Goal: Information Seeking & Learning: Learn about a topic

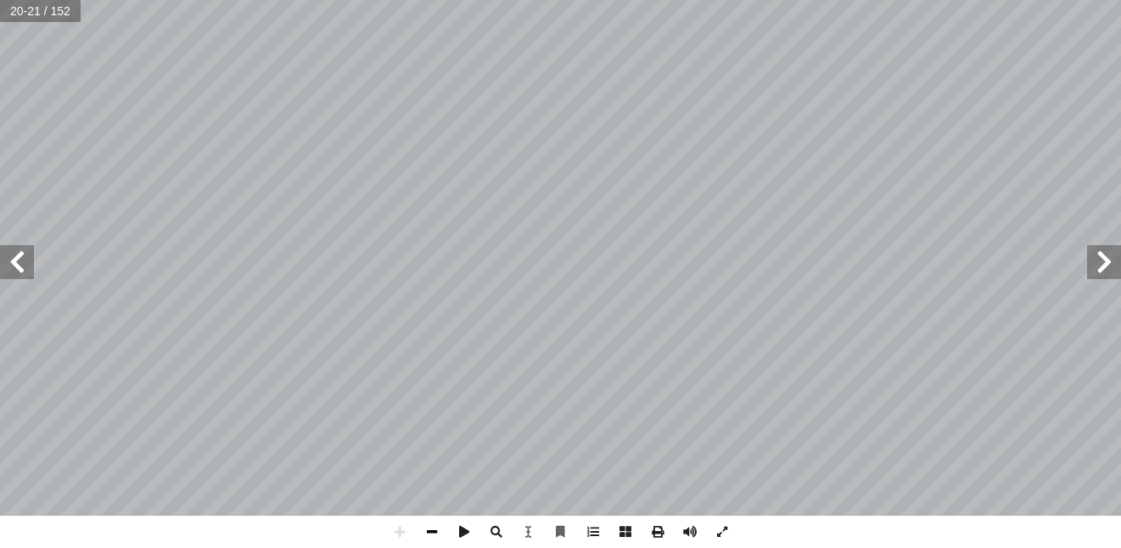
click at [430, 525] on span at bounding box center [432, 532] width 32 height 32
click at [728, 531] on span at bounding box center [722, 532] width 32 height 32
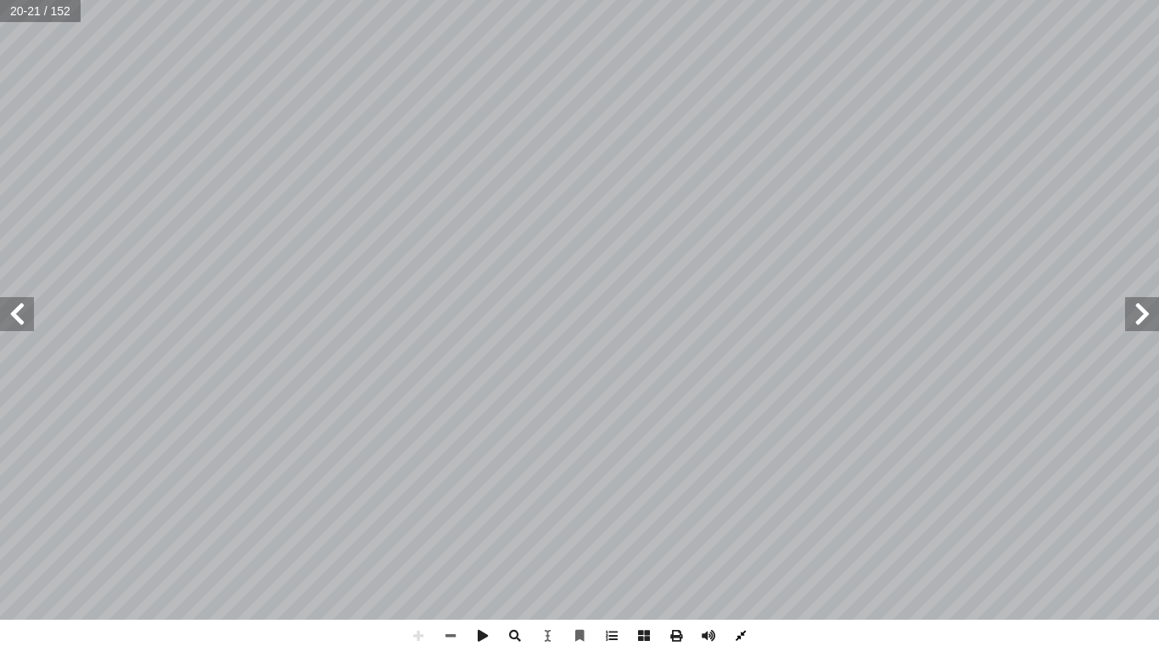
click at [740, 547] on span at bounding box center [741, 636] width 32 height 32
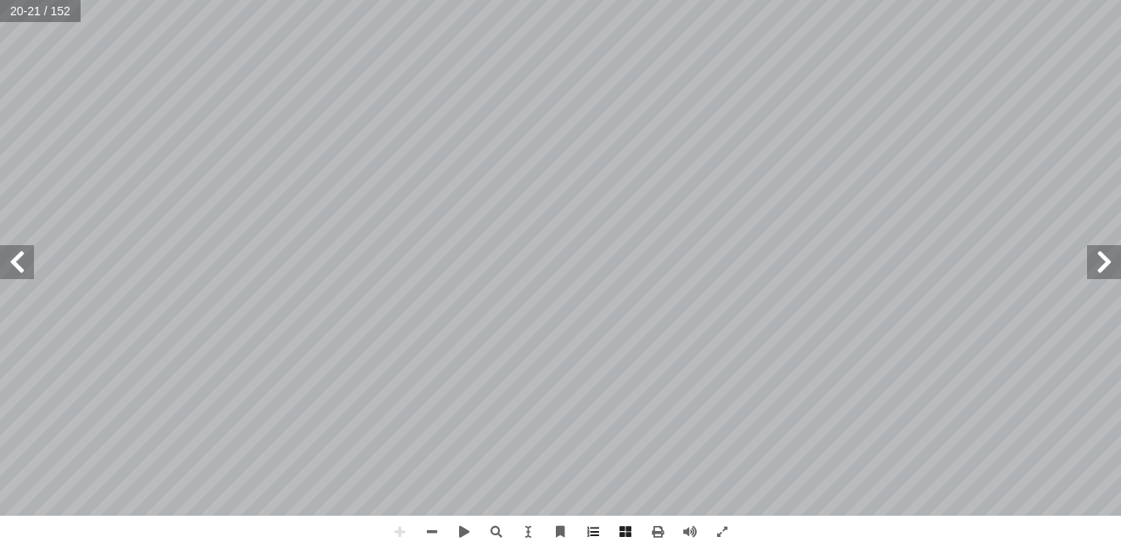
click at [1116, 266] on span at bounding box center [1104, 262] width 34 height 34
click at [420, 526] on span at bounding box center [432, 532] width 32 height 32
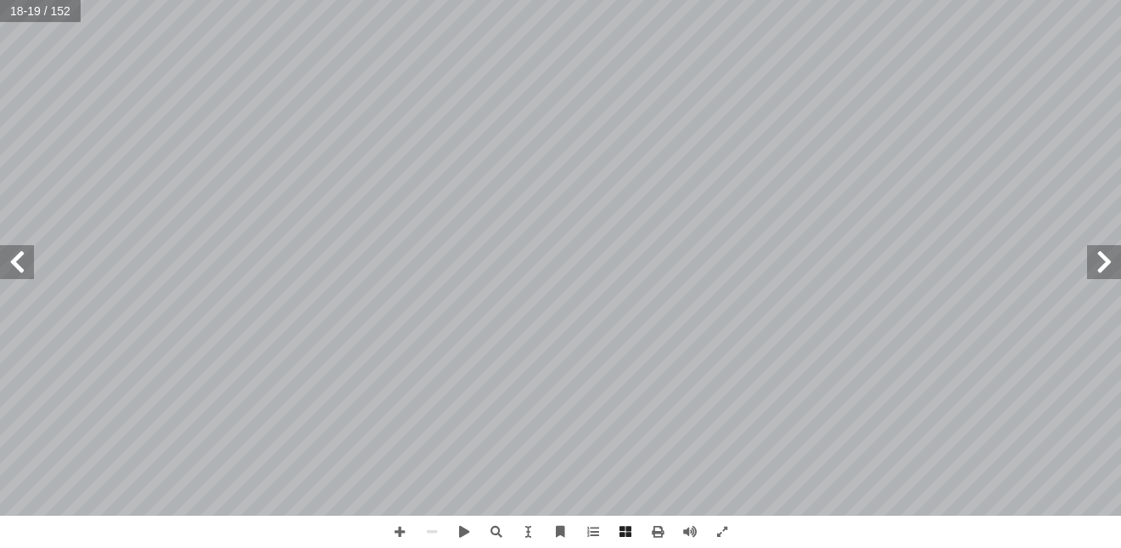
click at [1107, 267] on span at bounding box center [1104, 262] width 34 height 34
click at [8, 274] on span at bounding box center [17, 262] width 34 height 34
click at [14, 270] on span at bounding box center [17, 262] width 34 height 34
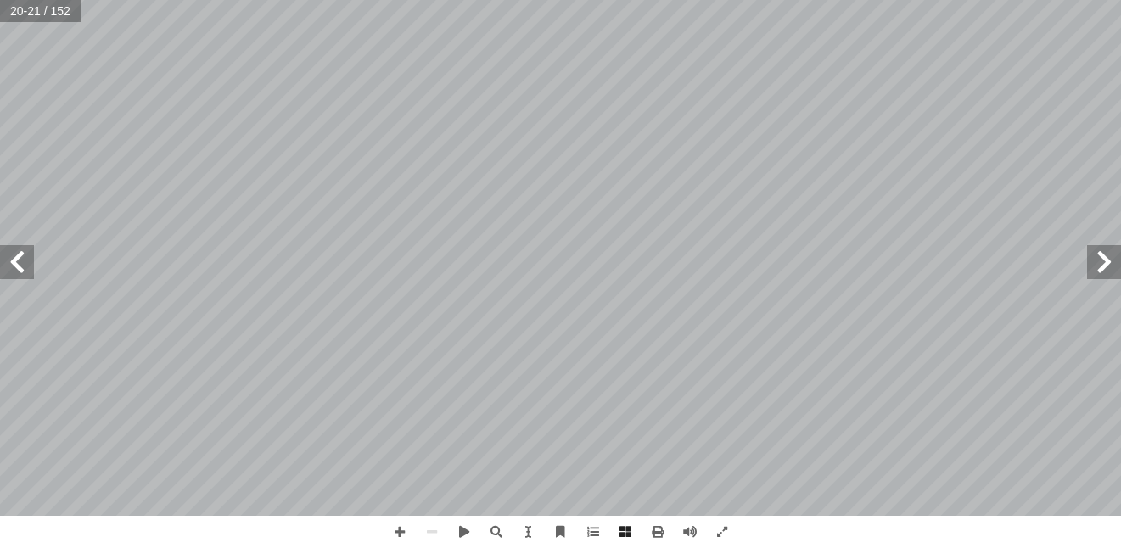
click at [1105, 267] on span at bounding box center [1104, 262] width 34 height 34
click at [1100, 267] on span at bounding box center [1104, 262] width 34 height 34
click at [19, 252] on span at bounding box center [17, 262] width 34 height 34
click at [400, 526] on span at bounding box center [400, 532] width 32 height 32
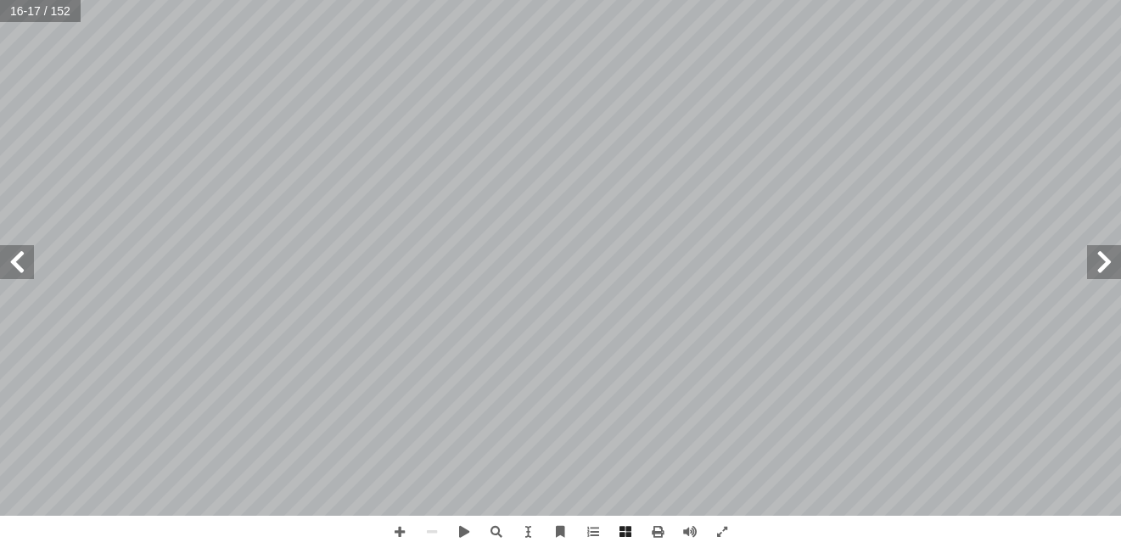
click at [0, 154] on html "الصفحة الرئيسية الصف الأول الصف الثاني الصف الثالث الصف الرابع الصف الخامس الصف…" at bounding box center [560, 77] width 1121 height 154
click at [1106, 275] on span at bounding box center [1104, 262] width 34 height 34
click at [17, 258] on span at bounding box center [17, 262] width 34 height 34
click at [437, 528] on span at bounding box center [432, 532] width 32 height 32
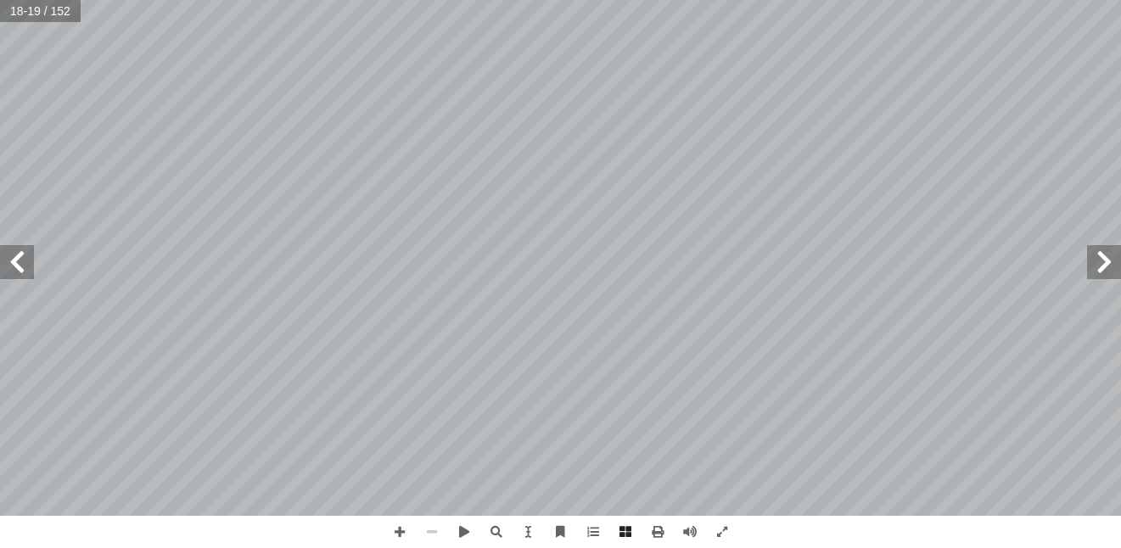
click at [437, 528] on span at bounding box center [432, 532] width 32 height 32
click at [0, 154] on html "الصفحة الرئيسية الصف الأول الصف الثاني الصف الثالث الصف الرابع الصف الخامس الصف…" at bounding box center [560, 77] width 1121 height 154
click at [11, 275] on span at bounding box center [17, 262] width 34 height 34
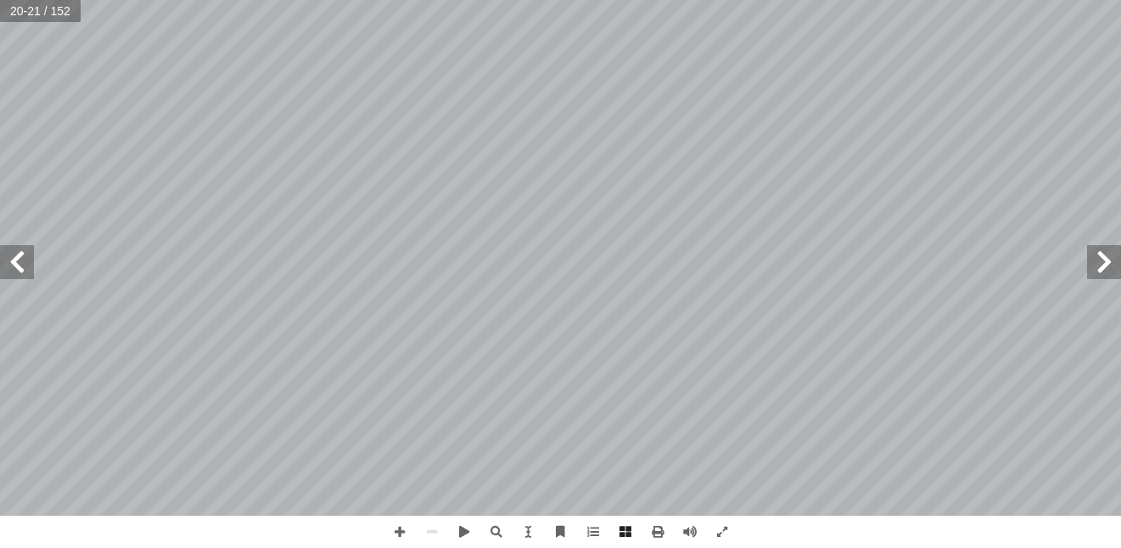
click at [13, 269] on span at bounding box center [17, 262] width 34 height 34
click at [1108, 278] on span at bounding box center [1104, 262] width 34 height 34
click at [1102, 267] on span at bounding box center [1104, 262] width 34 height 34
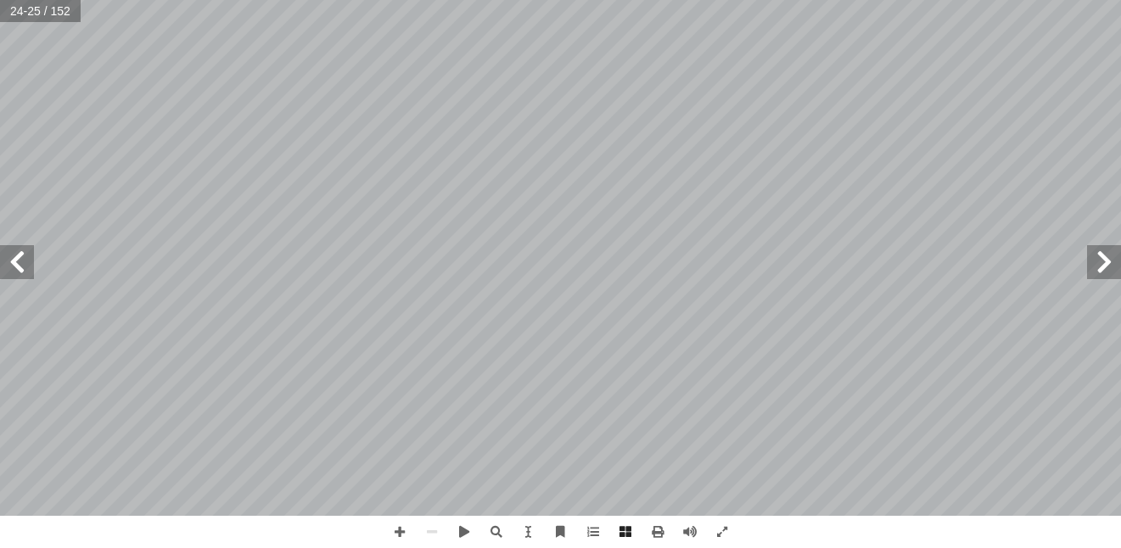
click at [1102, 267] on span at bounding box center [1104, 262] width 34 height 34
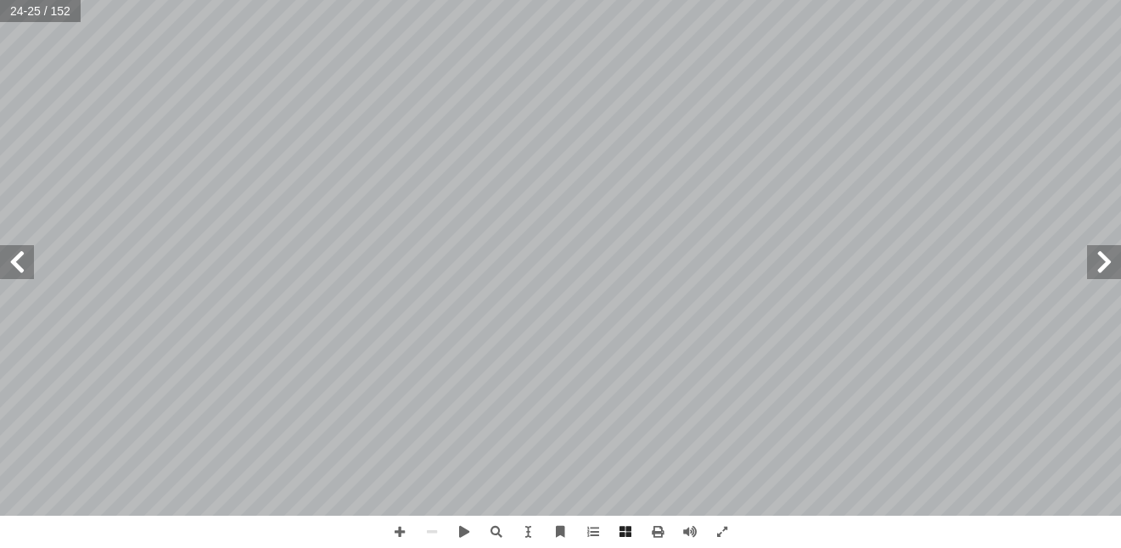
click at [1102, 267] on span at bounding box center [1104, 262] width 34 height 34
click at [386, 526] on span at bounding box center [400, 532] width 32 height 32
click at [0, 154] on html "الصفحة الرئيسية الصف الأول الصف الثاني الصف الثالث الصف الرابع الصف الخامس الصف…" at bounding box center [560, 77] width 1121 height 154
click at [451, 154] on html "الصفحة الرئيسية الصف الأول الصف الثاني الصف الثالث الصف الرابع الصف الخامس الصف…" at bounding box center [560, 77] width 1121 height 154
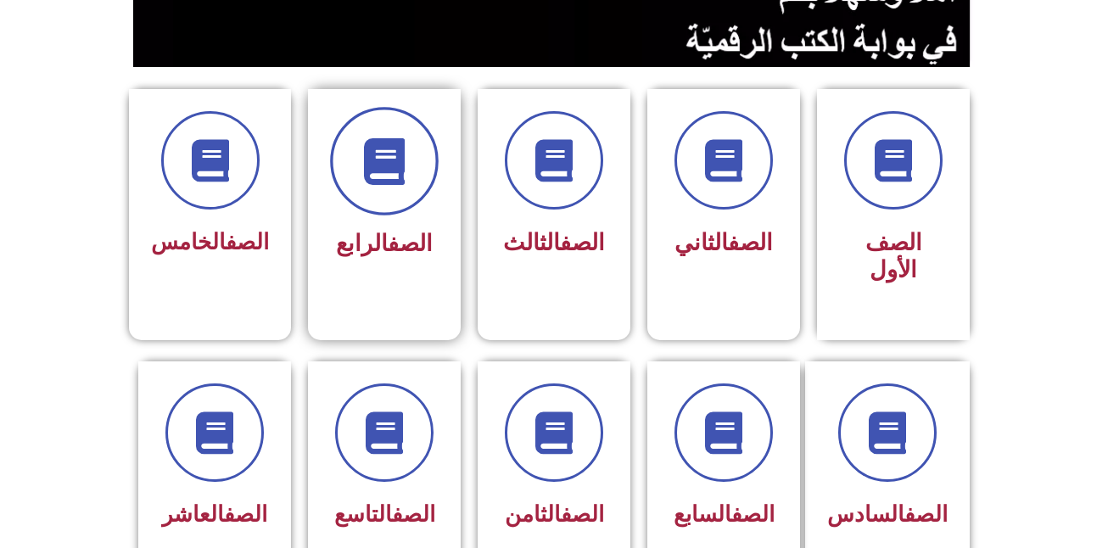
scroll to position [475, 0]
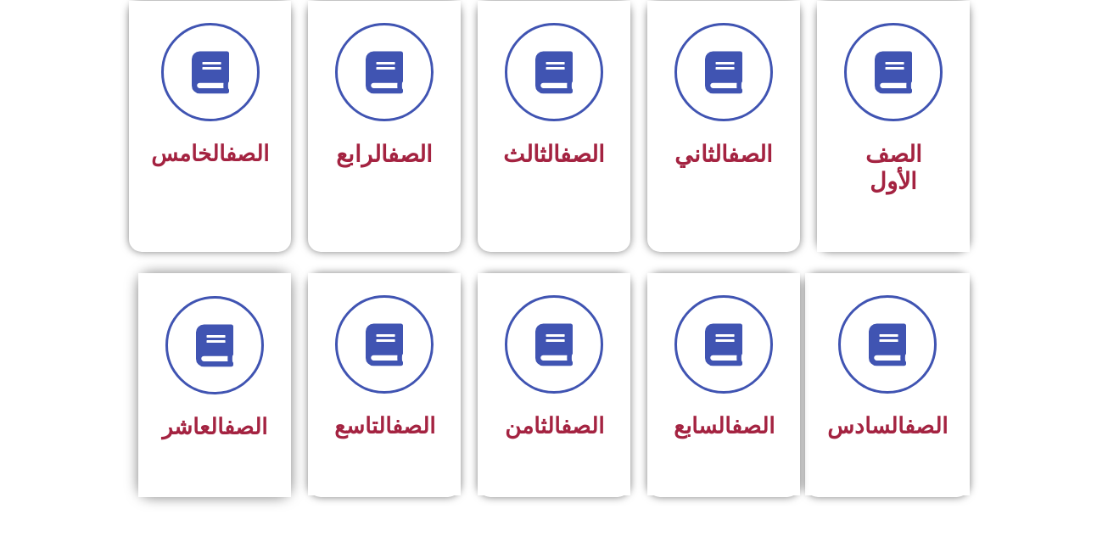
click at [231, 414] on link "الصف" at bounding box center [245, 426] width 43 height 25
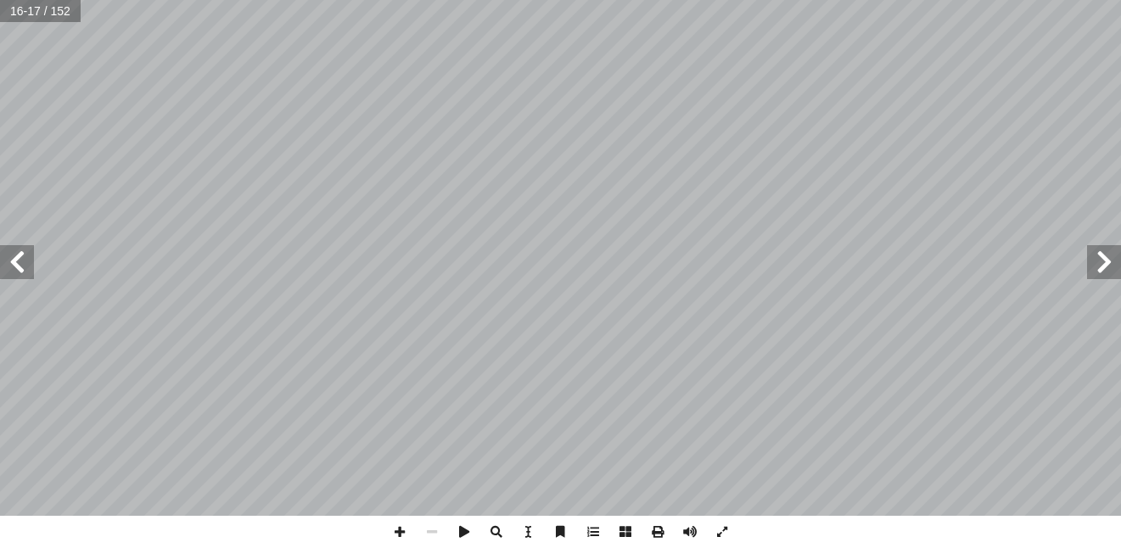
click at [1113, 255] on span at bounding box center [1104, 262] width 34 height 34
click at [16, 274] on span at bounding box center [17, 262] width 34 height 34
click at [401, 536] on span at bounding box center [400, 532] width 32 height 32
click at [13, 254] on span at bounding box center [17, 262] width 34 height 34
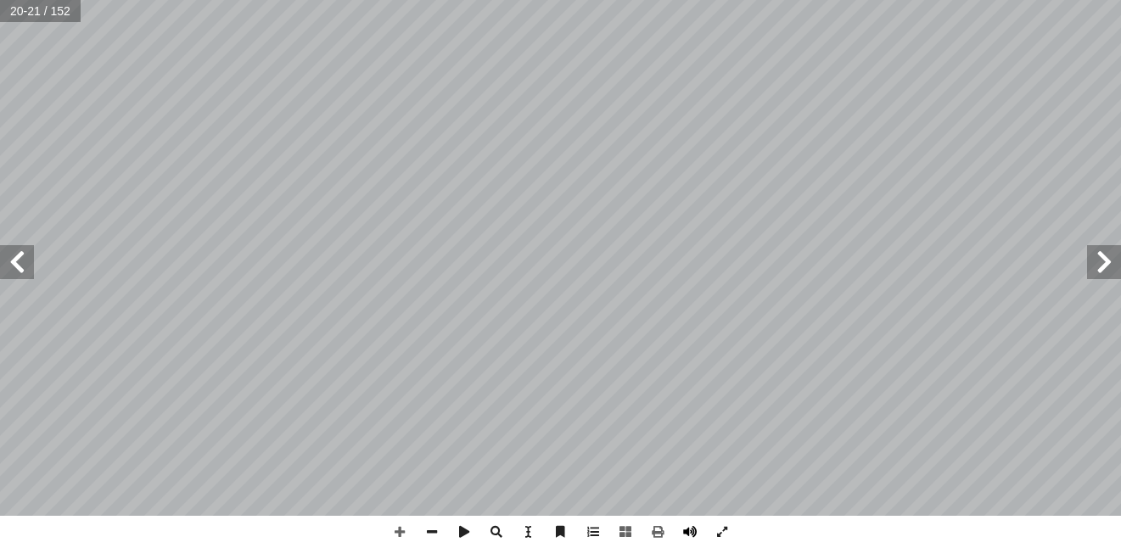
click at [692, 534] on span at bounding box center [690, 532] width 32 height 32
click at [460, 534] on span at bounding box center [464, 532] width 32 height 32
click at [422, 520] on span at bounding box center [432, 532] width 32 height 32
click at [423, 528] on span at bounding box center [432, 532] width 32 height 32
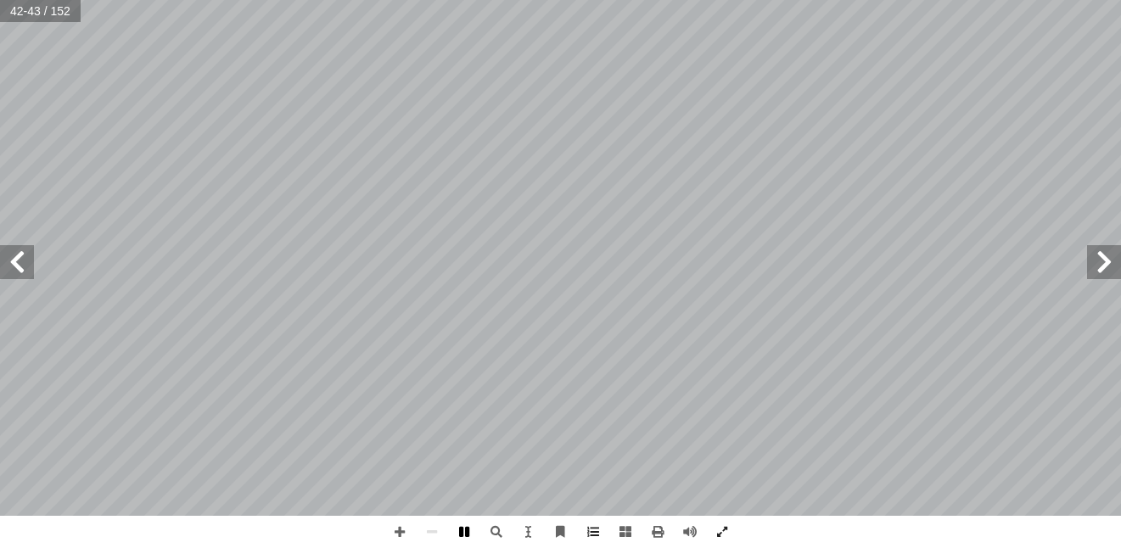
click at [461, 536] on span at bounding box center [464, 532] width 32 height 32
click at [1100, 270] on span at bounding box center [1104, 262] width 34 height 34
click at [1108, 273] on span at bounding box center [1104, 262] width 34 height 34
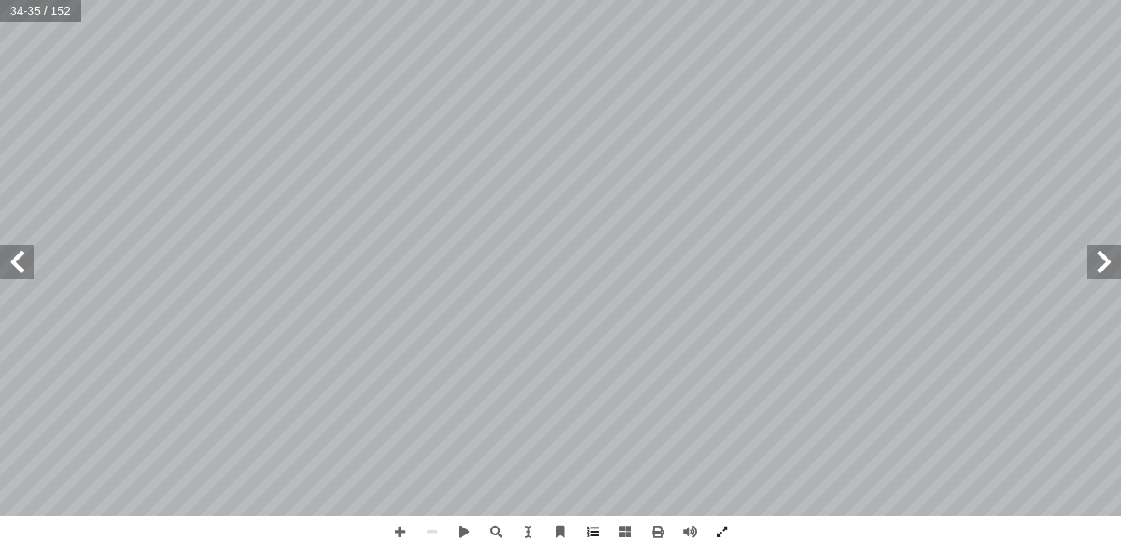
click at [1108, 273] on span at bounding box center [1104, 262] width 34 height 34
click at [1108, 261] on span at bounding box center [1104, 262] width 34 height 34
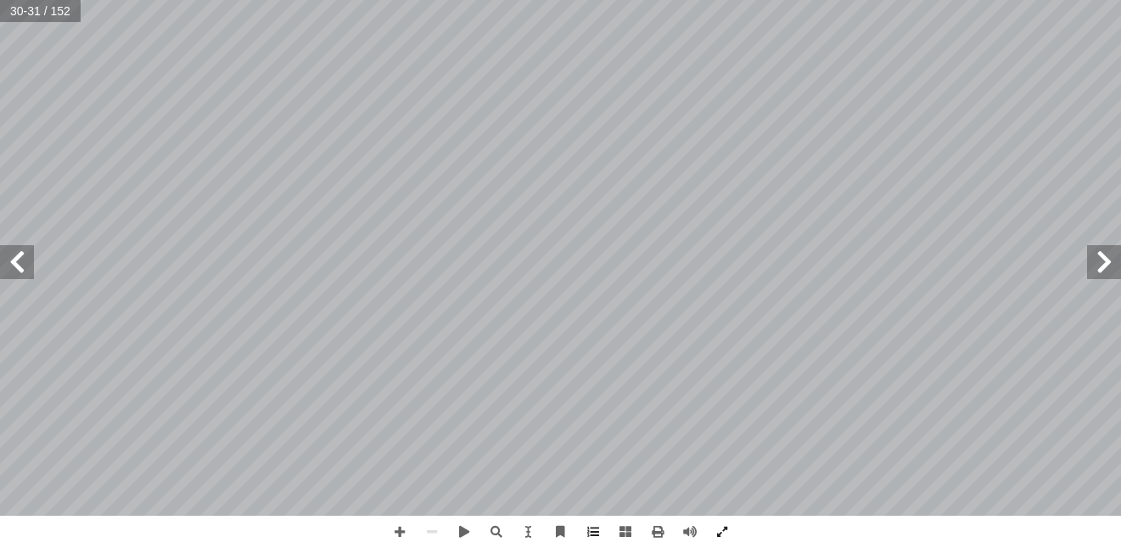
click at [1108, 261] on span at bounding box center [1104, 262] width 34 height 34
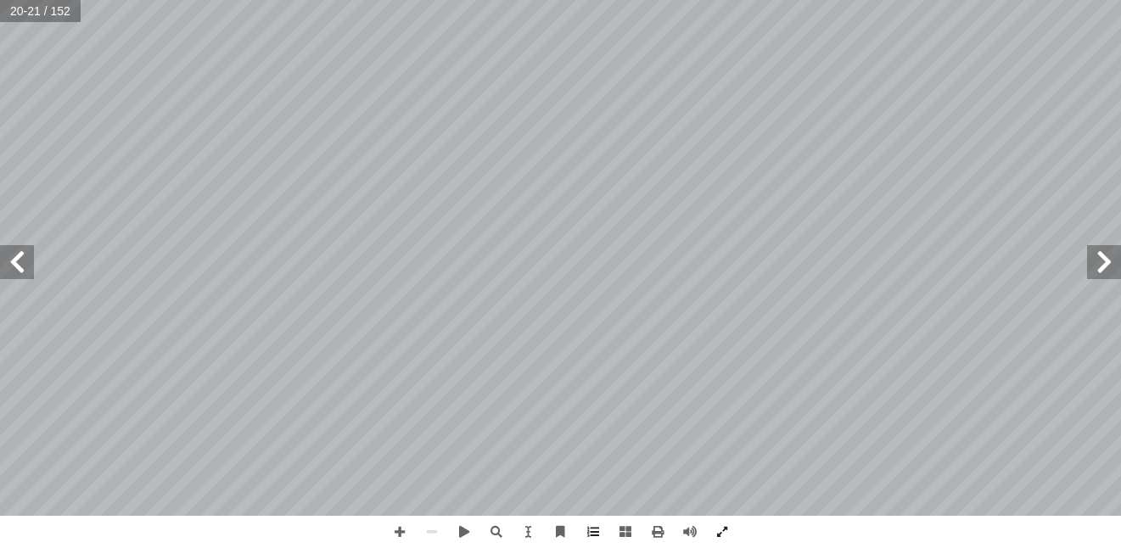
click at [1108, 261] on span at bounding box center [1104, 262] width 34 height 34
click at [401, 532] on span at bounding box center [400, 532] width 32 height 32
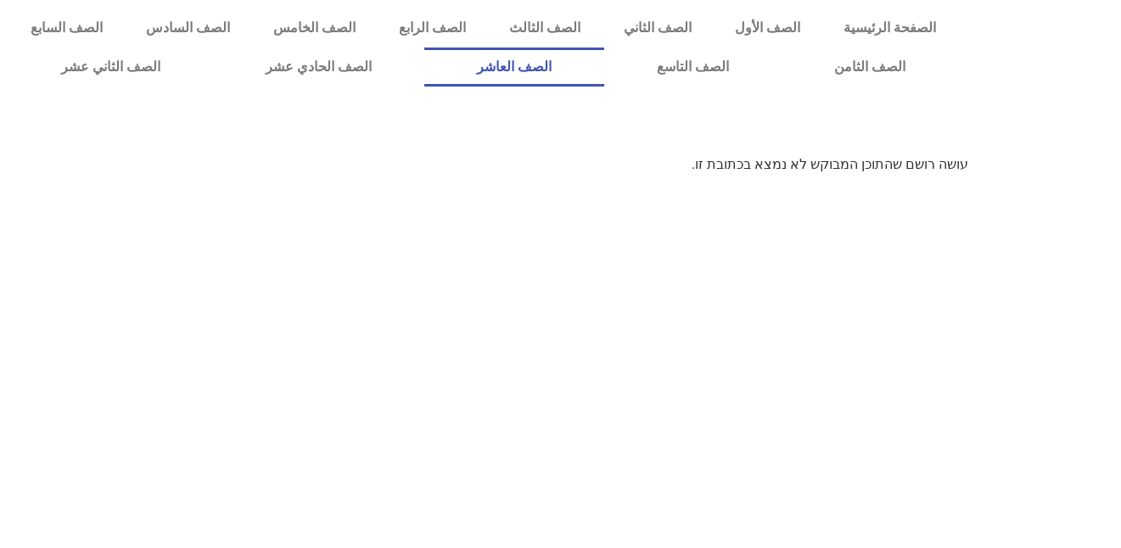
click at [604, 68] on link "الصف العاشر" at bounding box center [514, 67] width 180 height 39
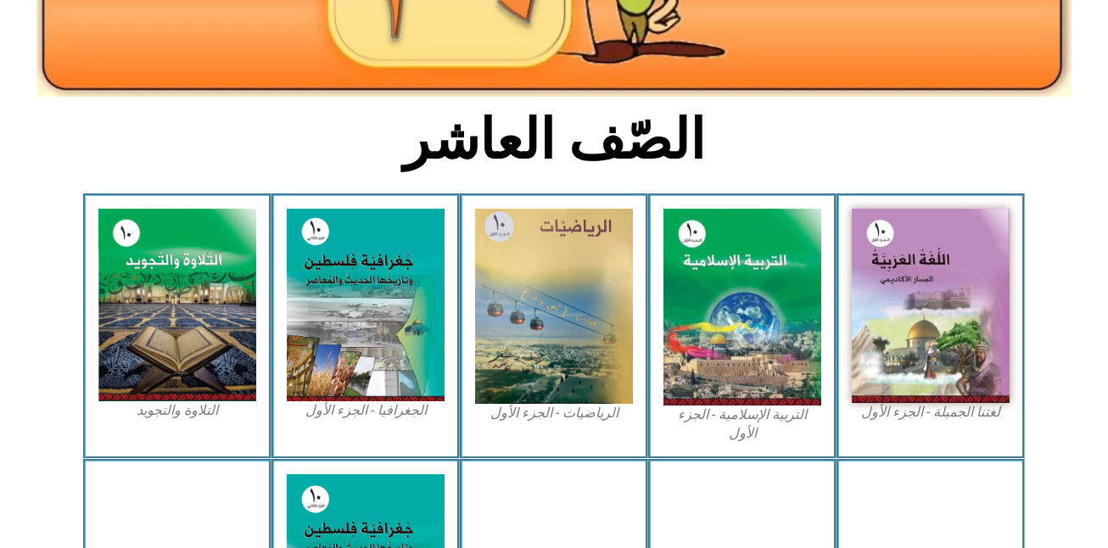
scroll to position [340, 0]
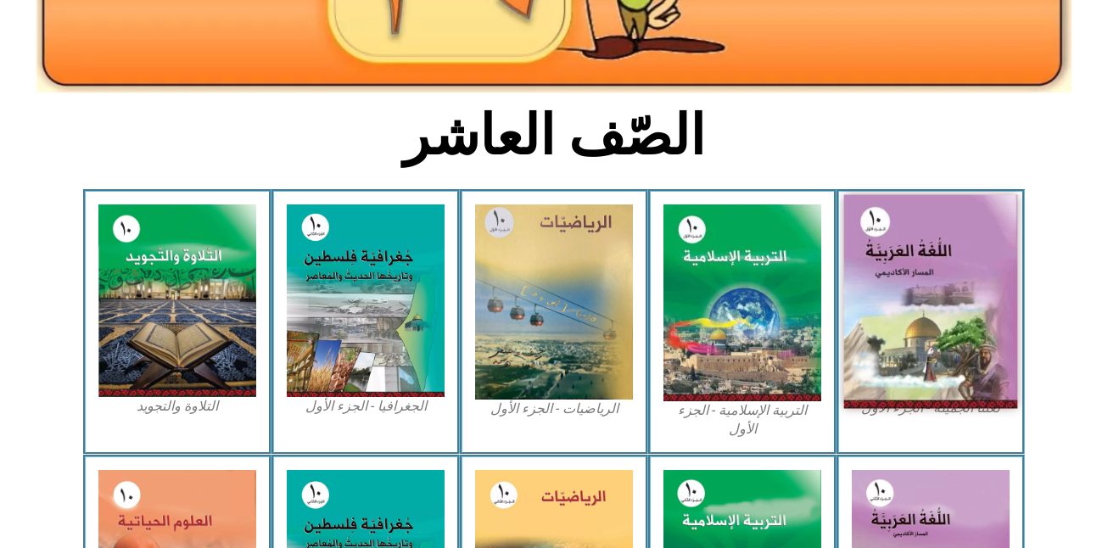
click at [960, 317] on img at bounding box center [932, 302] width 174 height 214
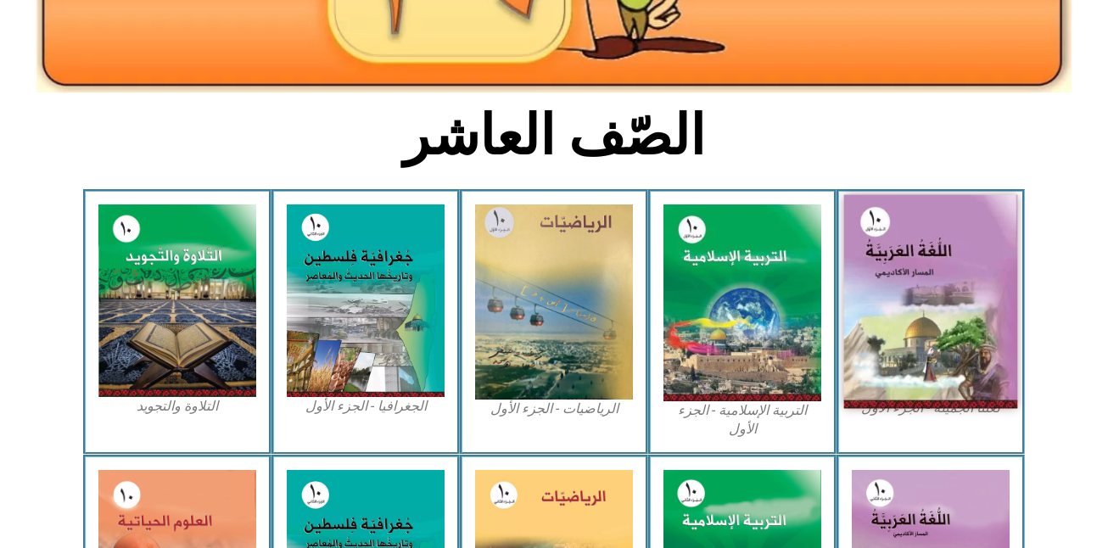
click at [960, 317] on img at bounding box center [932, 302] width 174 height 214
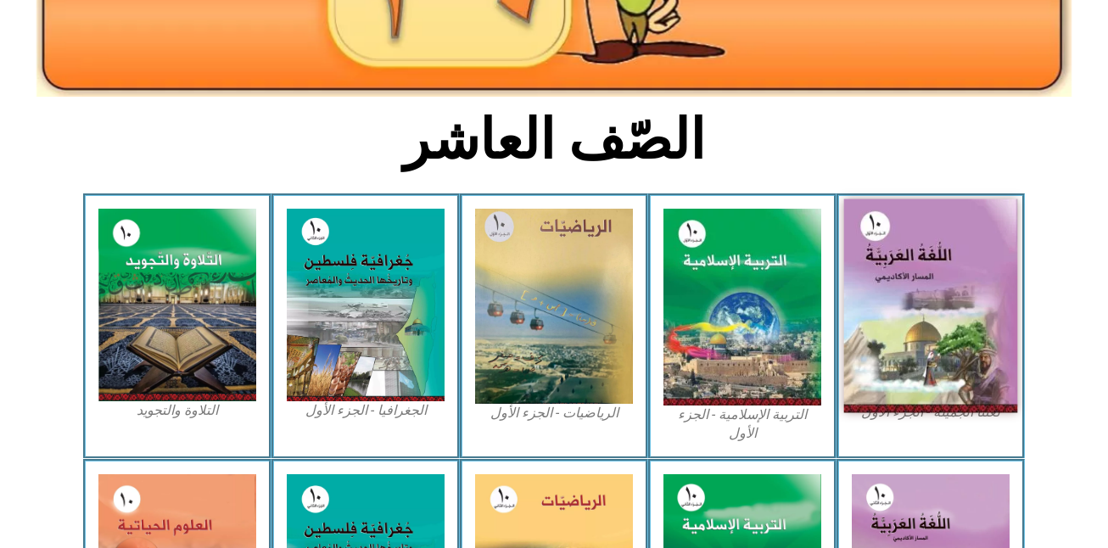
scroll to position [373, 0]
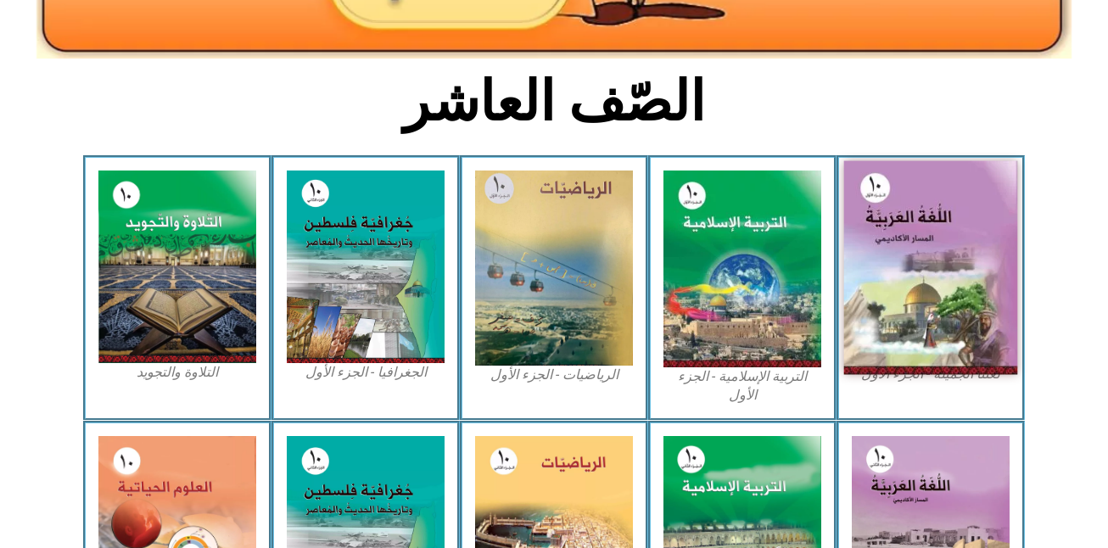
click at [985, 305] on img at bounding box center [932, 268] width 174 height 214
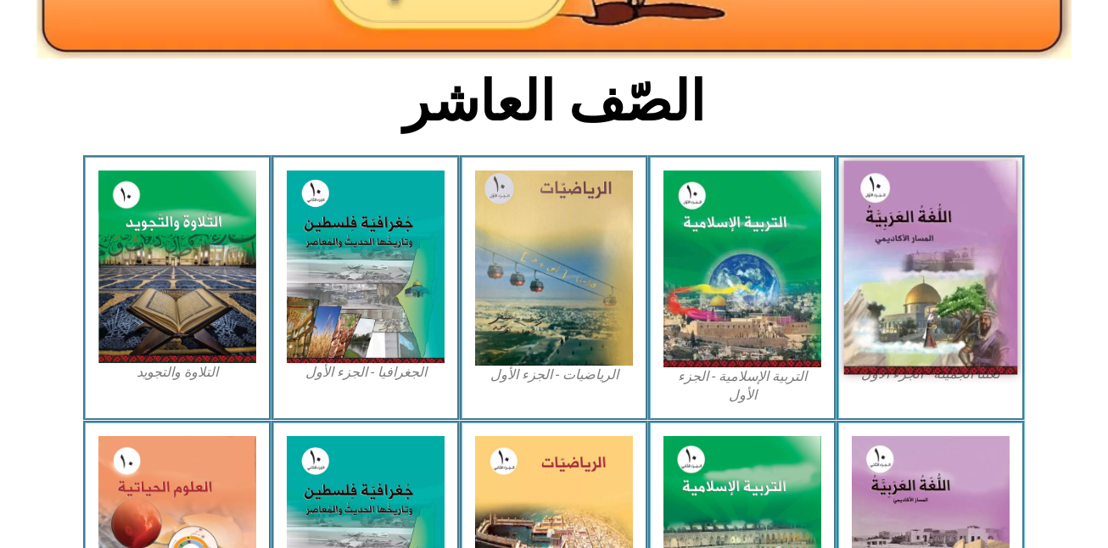
click at [985, 305] on img at bounding box center [932, 268] width 174 height 214
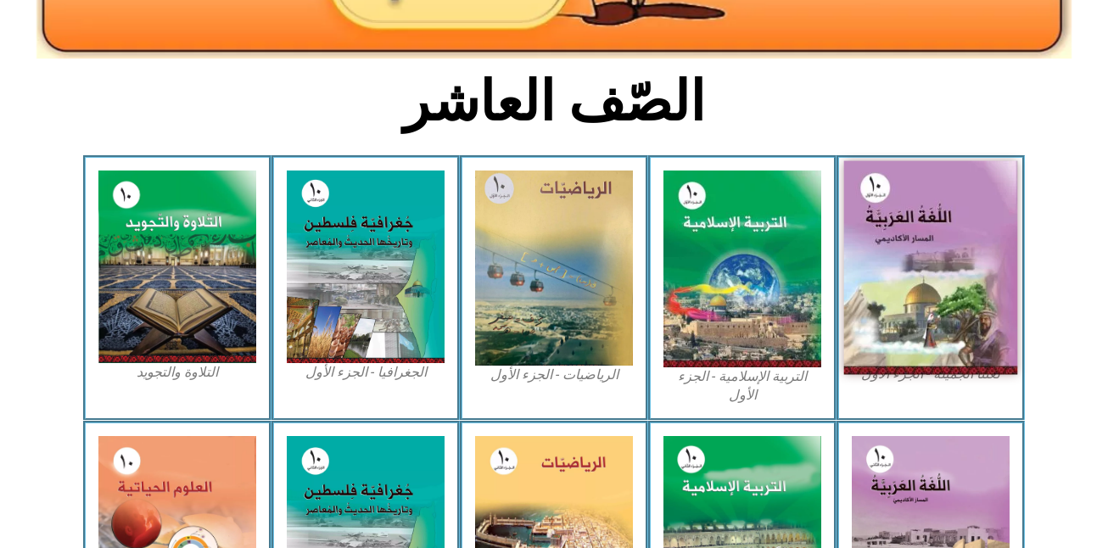
click at [985, 305] on img at bounding box center [932, 268] width 174 height 214
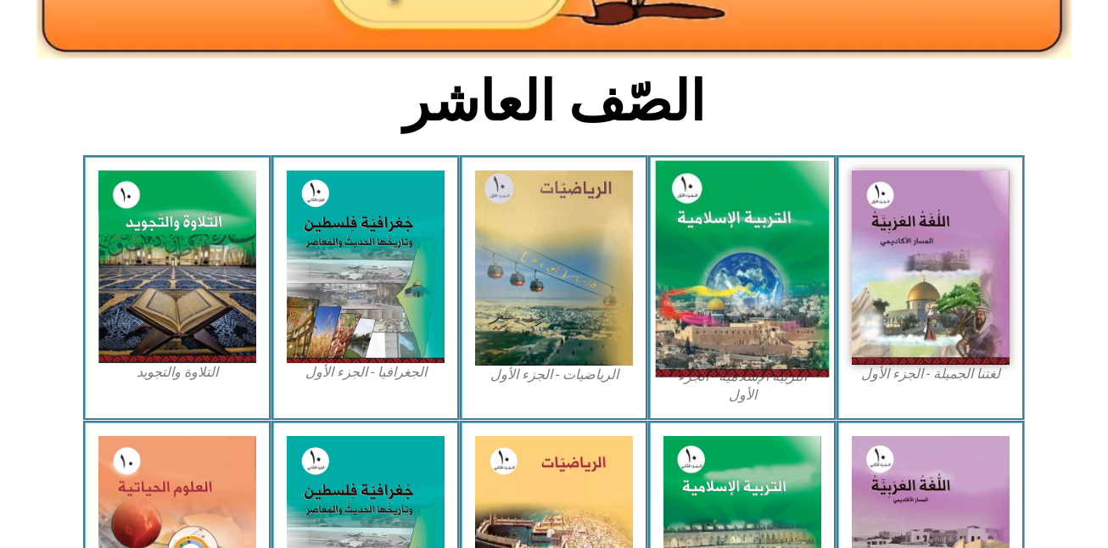
click at [719, 323] on img at bounding box center [743, 269] width 174 height 216
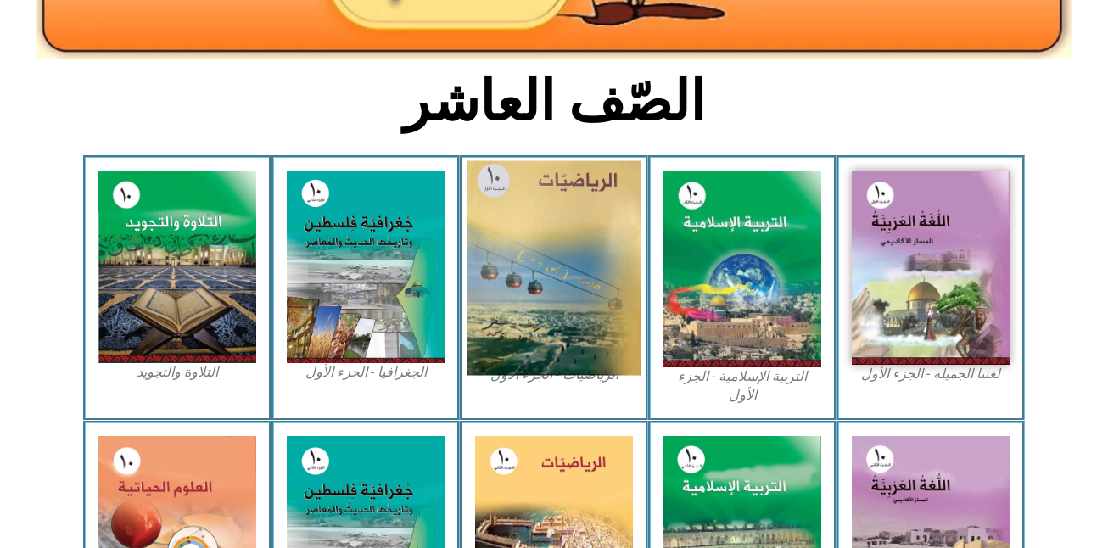
click at [593, 269] on img at bounding box center [555, 268] width 174 height 215
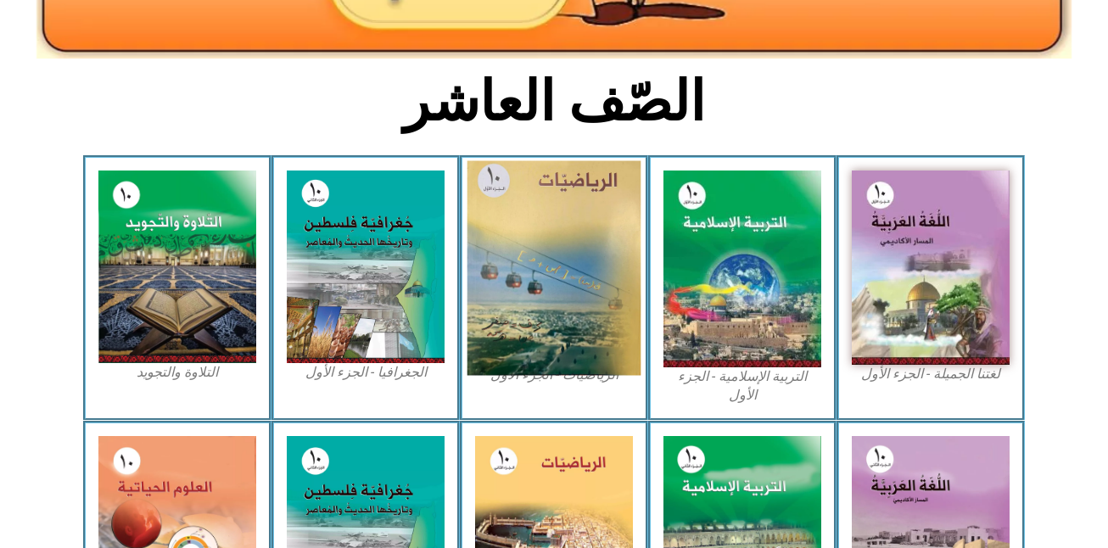
click at [593, 269] on img at bounding box center [555, 268] width 174 height 215
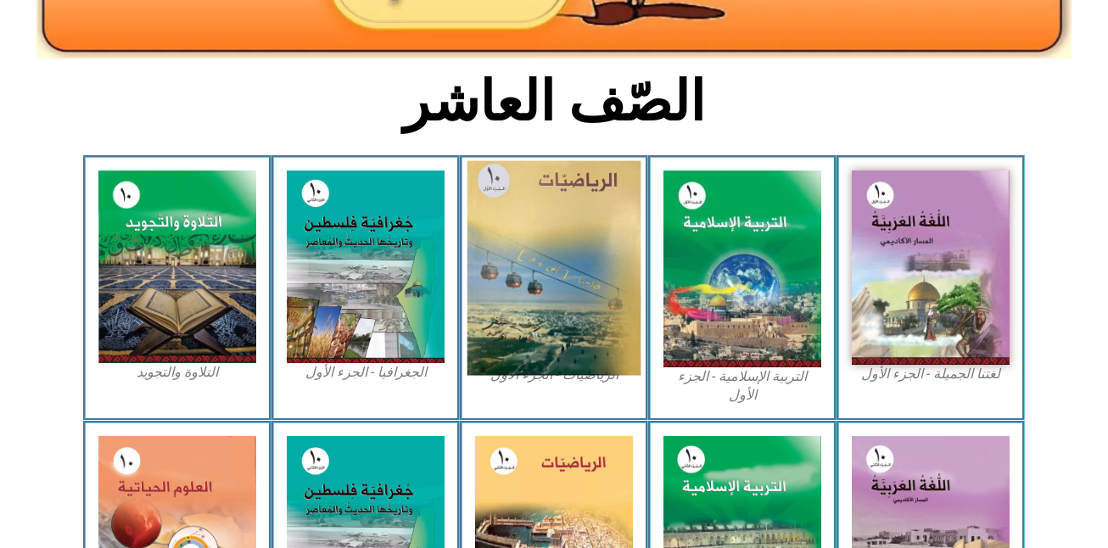
click at [593, 269] on img at bounding box center [555, 268] width 174 height 215
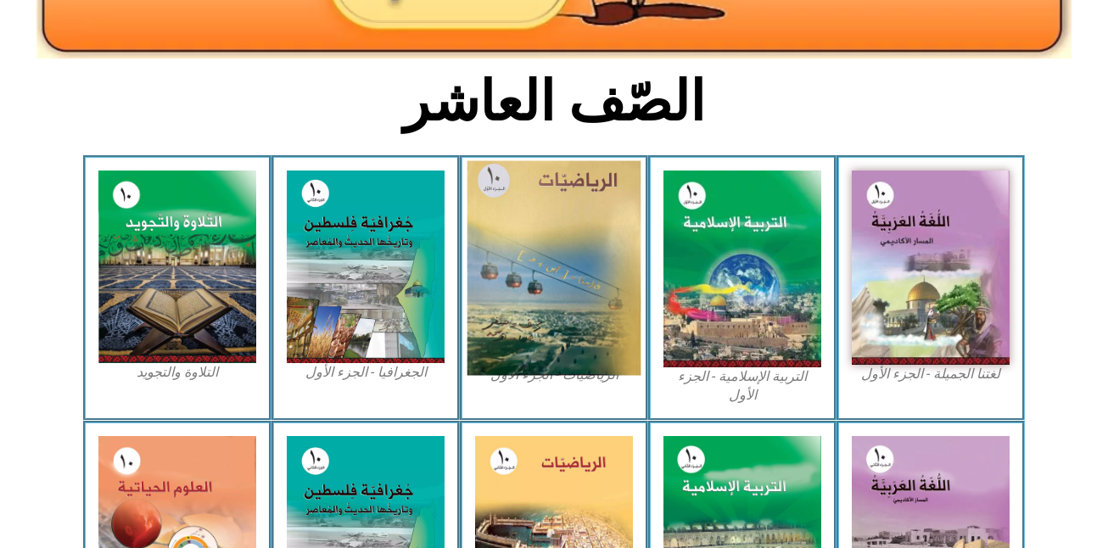
click at [593, 269] on img at bounding box center [555, 268] width 174 height 215
click at [610, 347] on img at bounding box center [555, 268] width 174 height 215
